Goal: Register for event/course

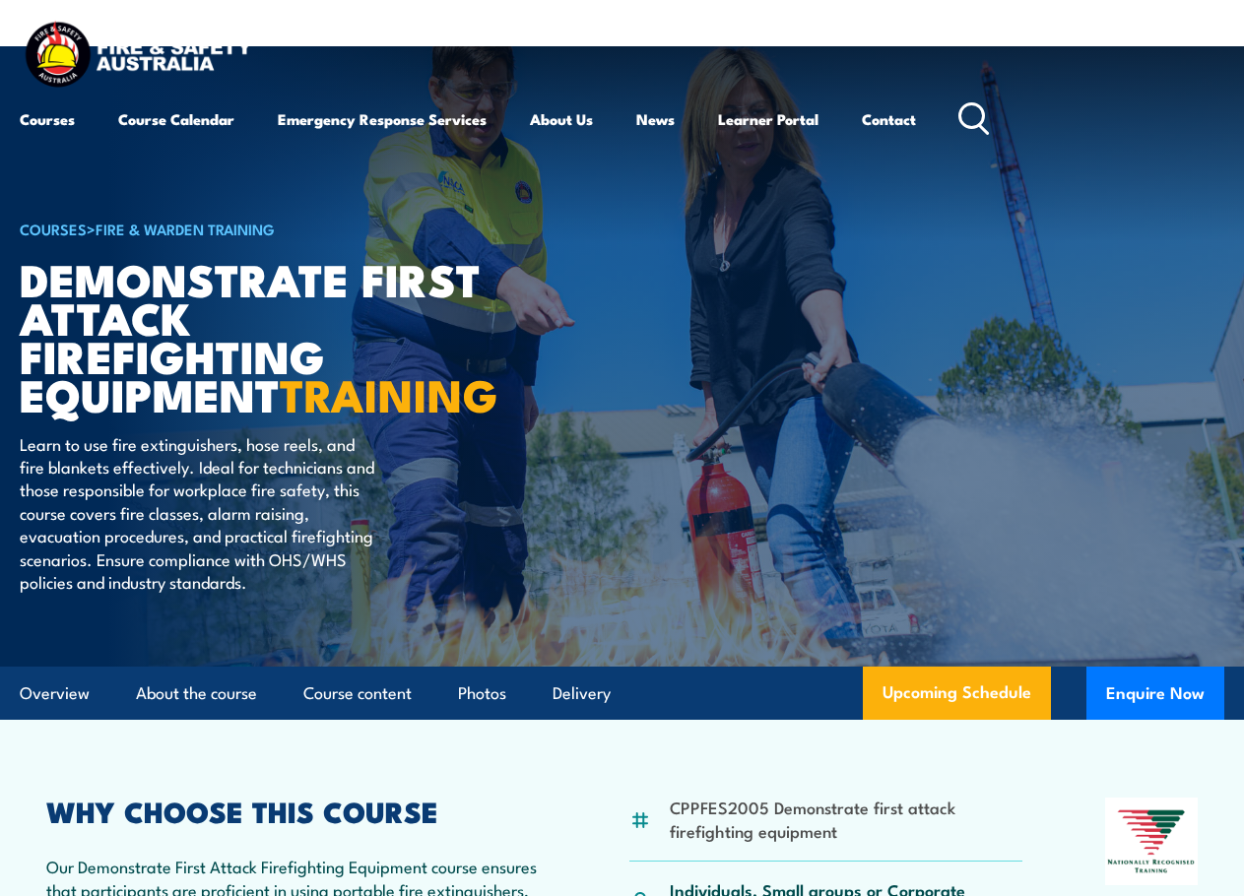
click at [557, 358] on article "COURSES > Fire & Warden Training Demonstrate First Attack Firefighting Equipmen…" at bounding box center [622, 357] width 1205 height 622
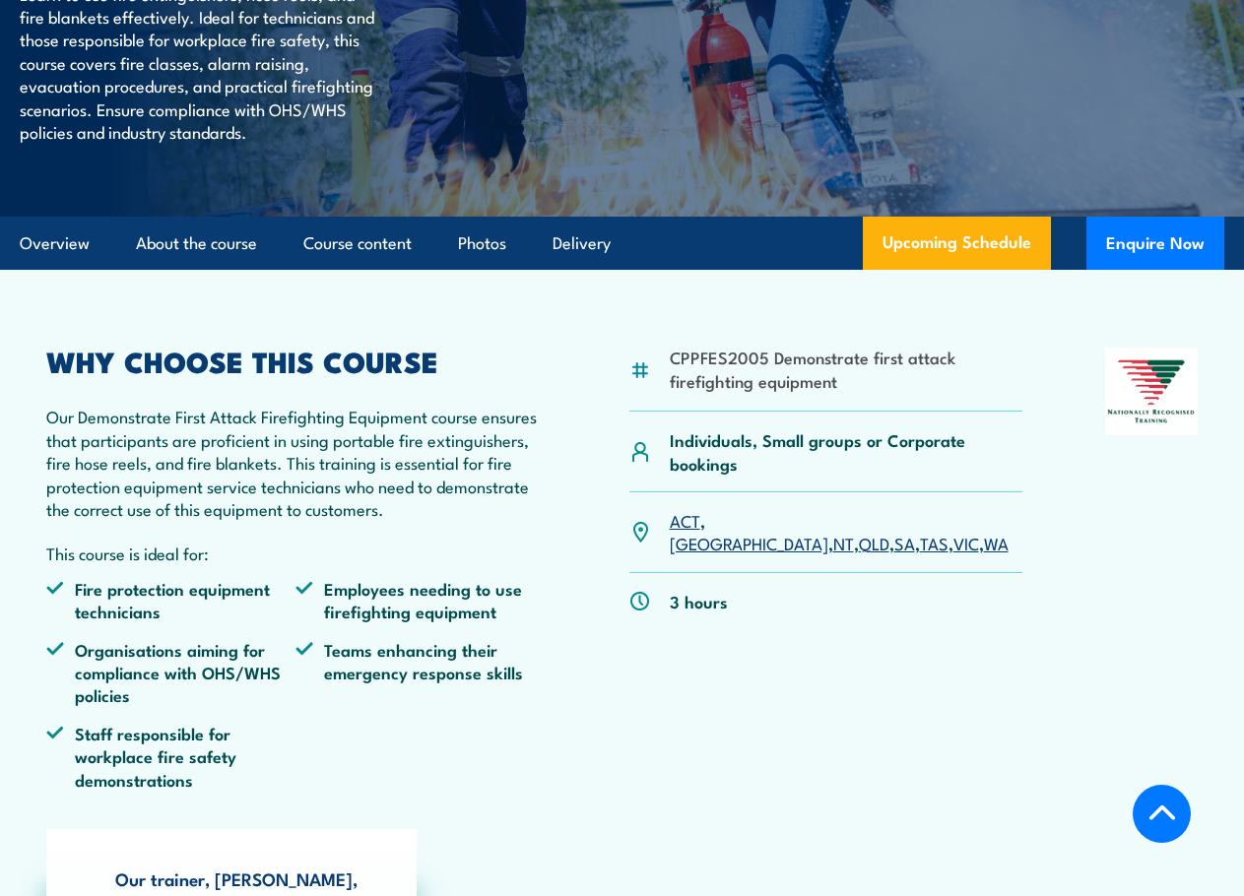
scroll to position [493, 0]
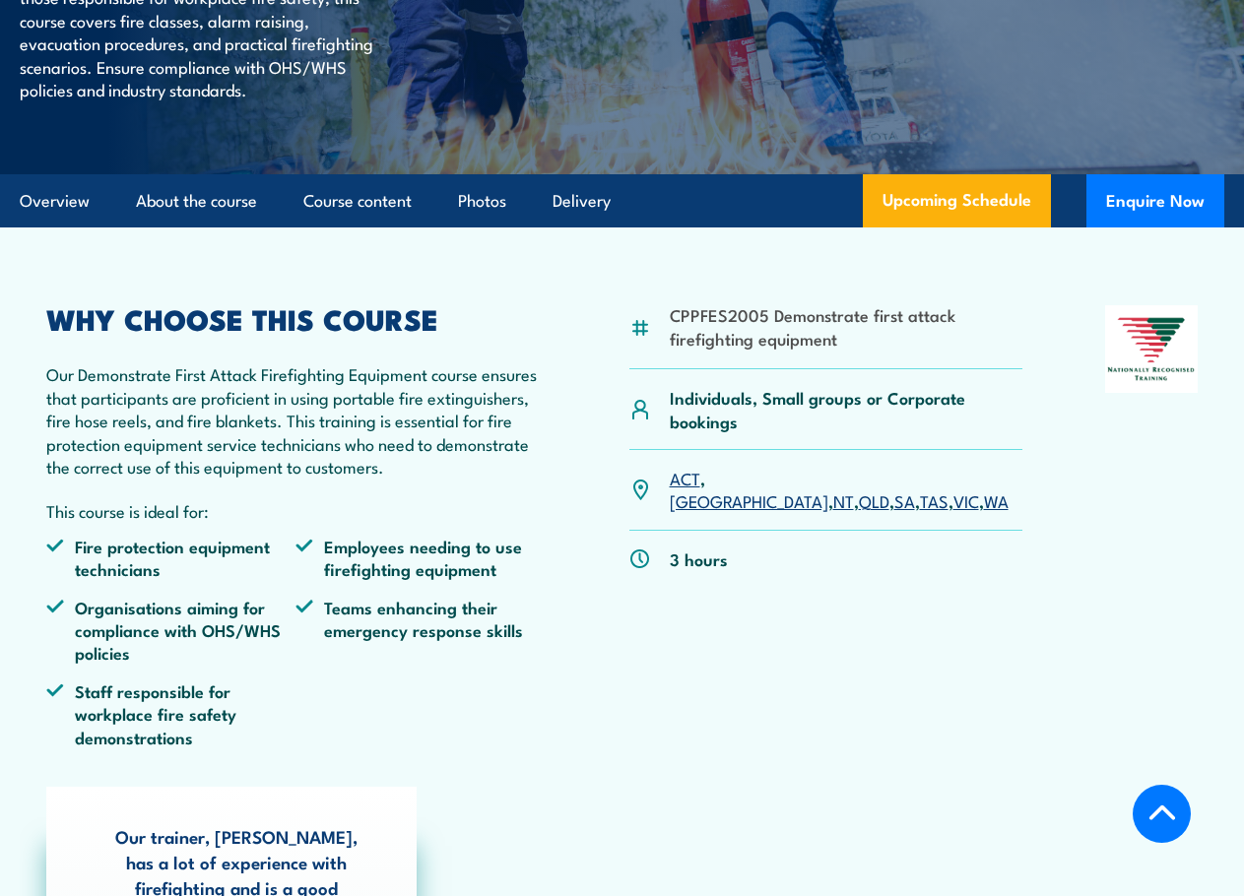
click at [729, 512] on link "[GEOGRAPHIC_DATA]" at bounding box center [749, 501] width 159 height 24
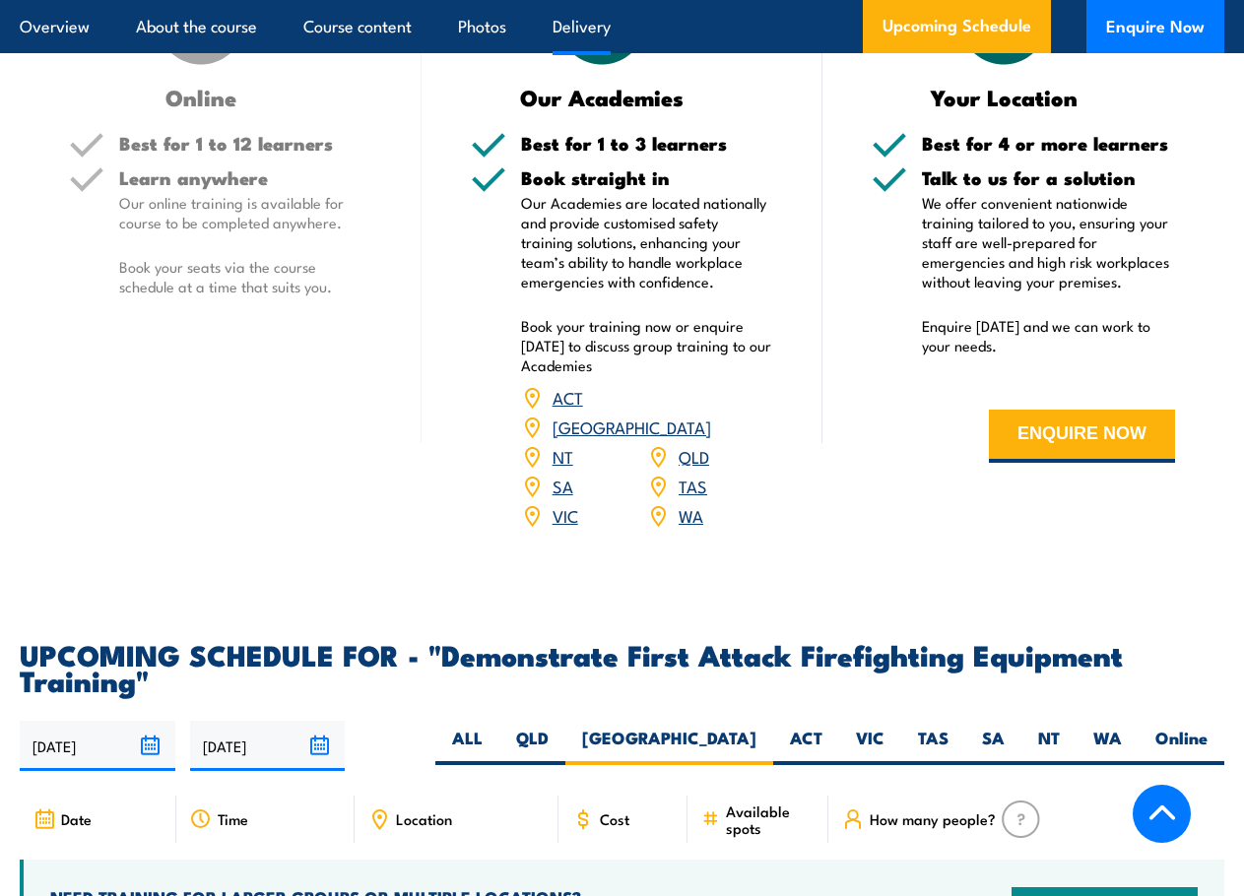
scroll to position [3084, 0]
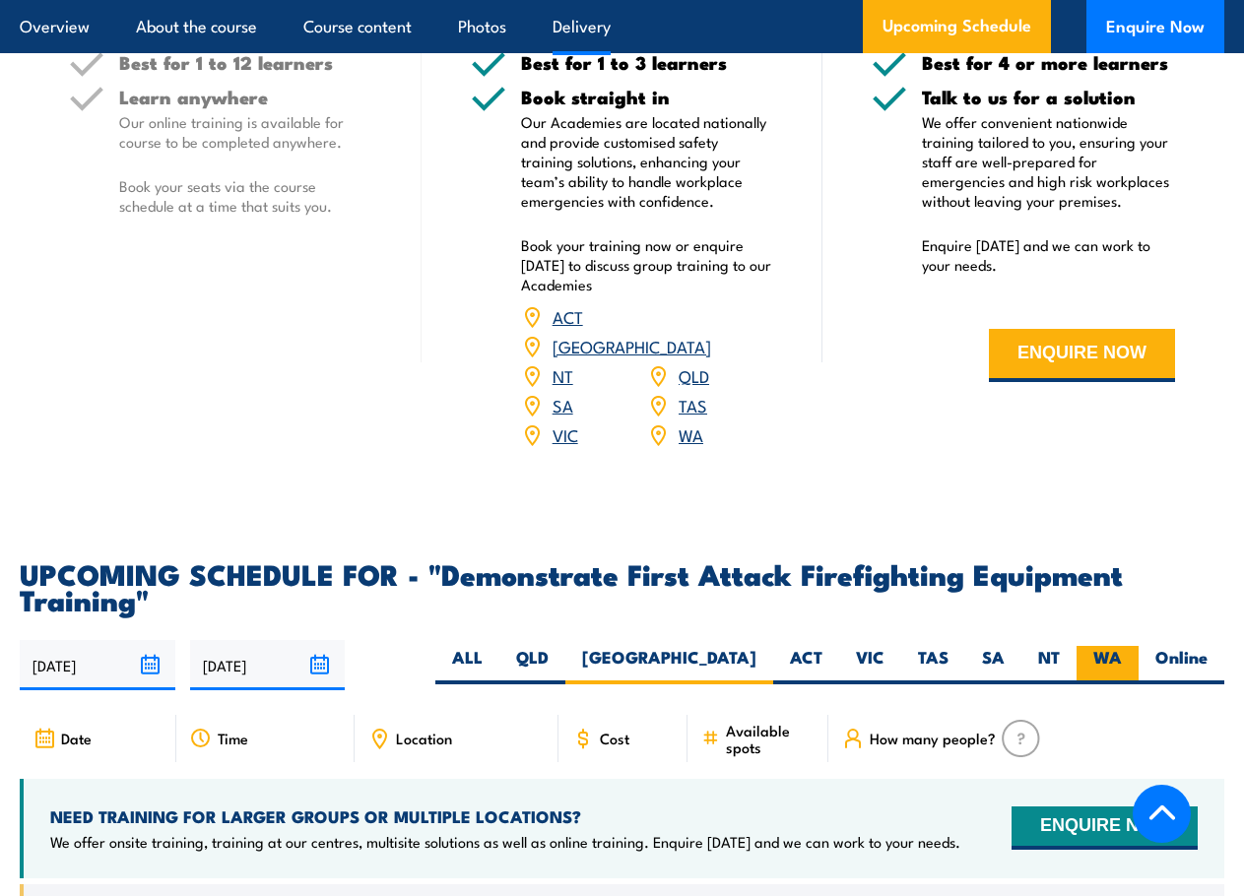
click at [1107, 646] on label "WA" at bounding box center [1108, 665] width 62 height 38
click at [1122, 646] on input "WA" at bounding box center [1128, 652] width 13 height 13
radio input "true"
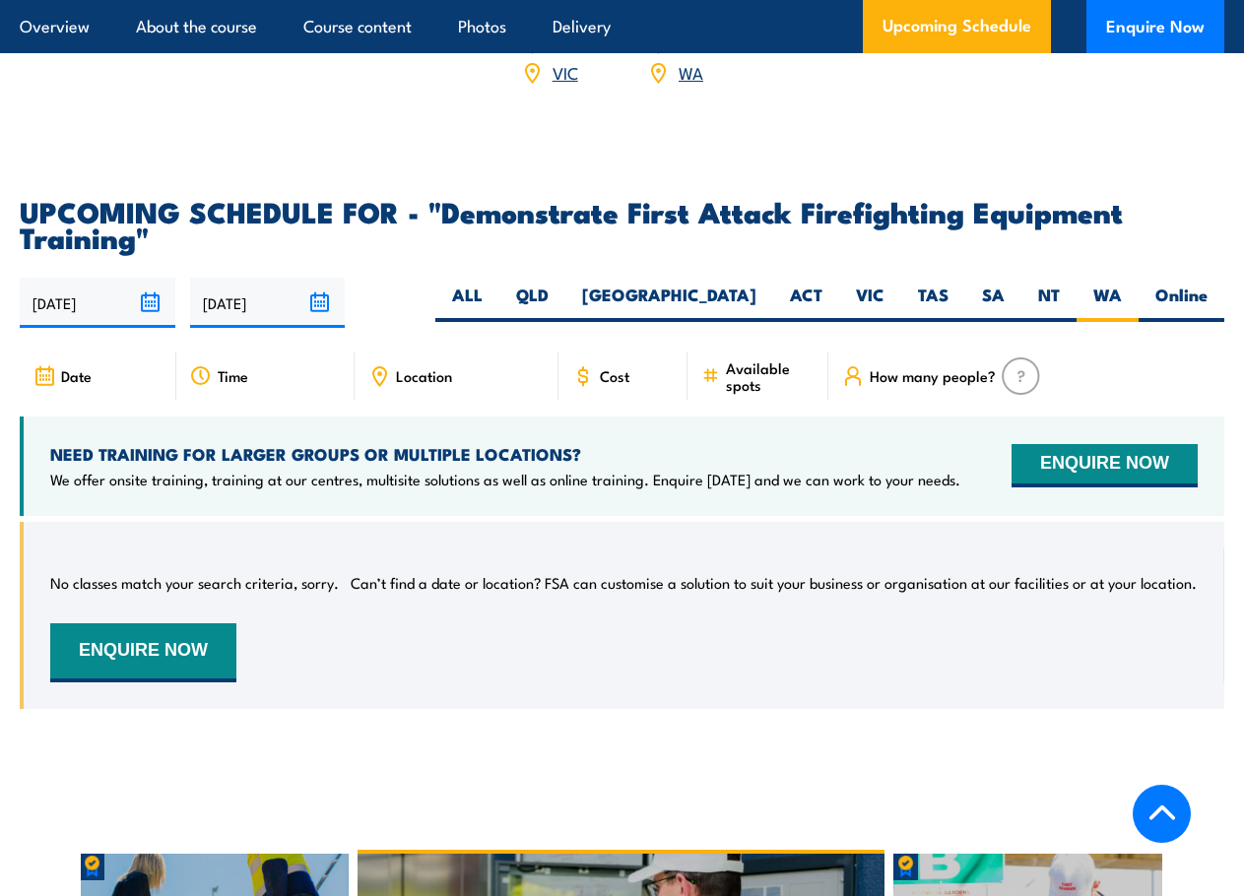
scroll to position [3380, 0]
